Goal: Task Accomplishment & Management: Manage account settings

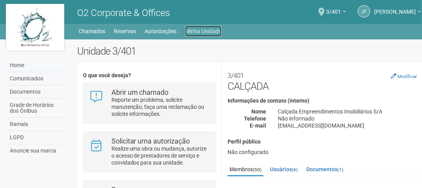
click at [202, 30] on link "Minha Unidade" at bounding box center [203, 31] width 36 height 11
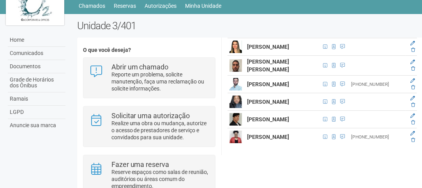
scroll to position [39, 0]
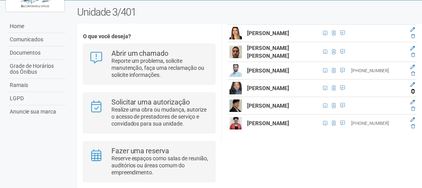
click at [411, 93] on icon at bounding box center [413, 91] width 4 height 5
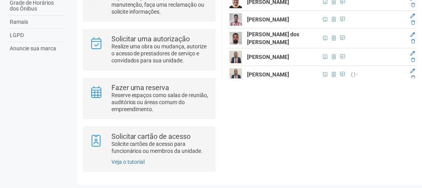
scroll to position [603, 0]
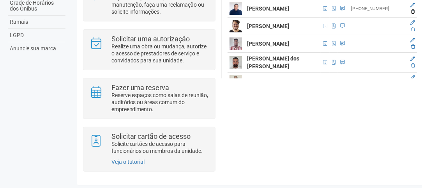
click at [412, 14] on icon at bounding box center [413, 11] width 4 height 5
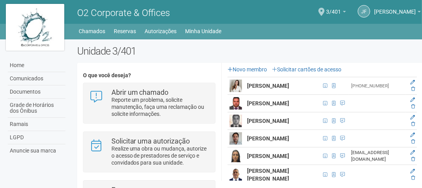
scroll to position [135, 0]
